Goal: Navigation & Orientation: Find specific page/section

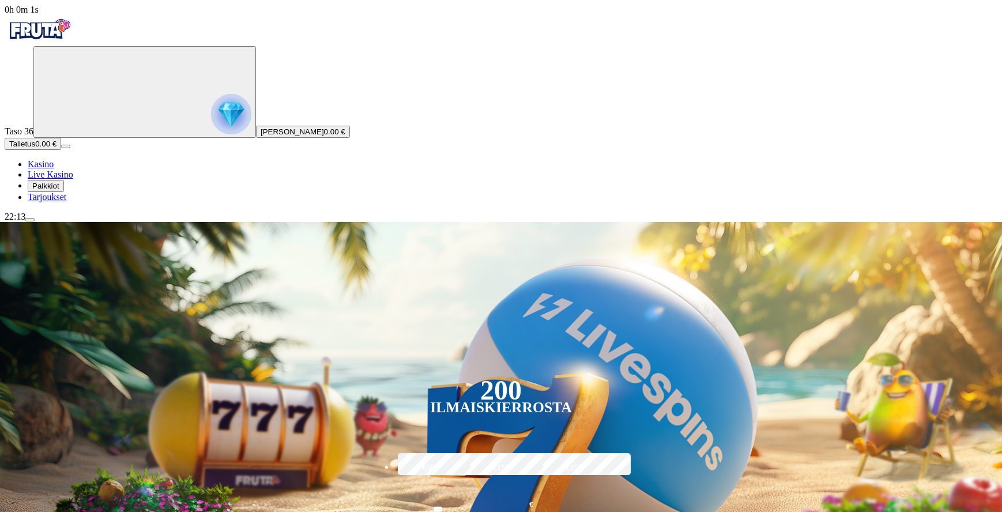
click at [88, 202] on ul "Kasino Live Kasino Palkkiot Tarjoukset" at bounding box center [501, 180] width 993 height 43
click at [64, 192] on button "Palkkiot" at bounding box center [46, 186] width 36 height 12
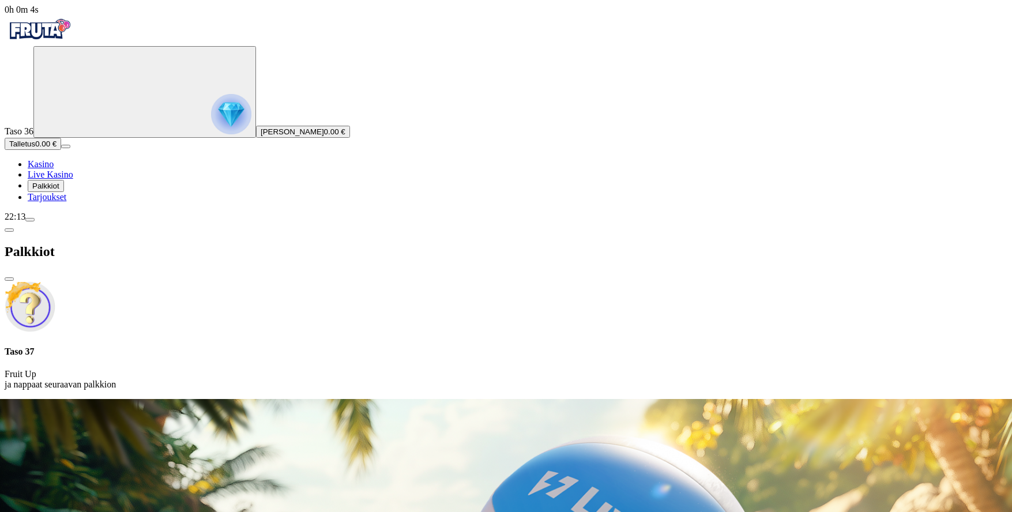
click at [55, 281] on img at bounding box center [30, 306] width 51 height 51
click at [300, 369] on p "Fruit Up ja nappaat seuraavan palkkion" at bounding box center [506, 379] width 1003 height 21
drag, startPoint x: 281, startPoint y: 185, endPoint x: 290, endPoint y: 119, distance: 66.3
click at [280, 281] on div "Taso 37 Fruit Up ja nappaat seuraavan palkkion" at bounding box center [506, 335] width 1003 height 109
click at [289, 347] on div "Taso 37 Fruit Up ja nappaat seuraavan palkkion" at bounding box center [506, 368] width 1003 height 43
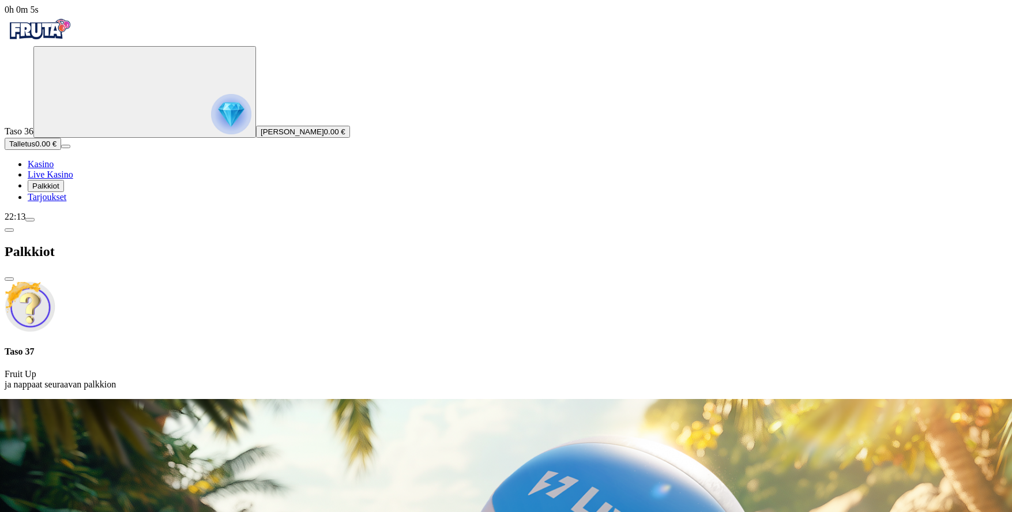
click at [209, 281] on div "Taso 37 Fruit Up ja nappaat seuraavan palkkion" at bounding box center [506, 335] width 1003 height 109
